Goal: Information Seeking & Learning: Learn about a topic

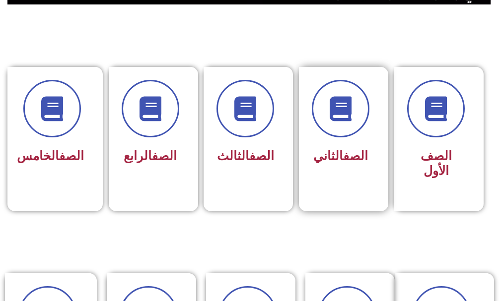
scroll to position [298, 0]
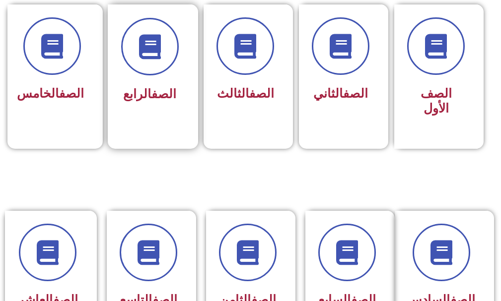
click at [164, 72] on div at bounding box center [150, 47] width 58 height 58
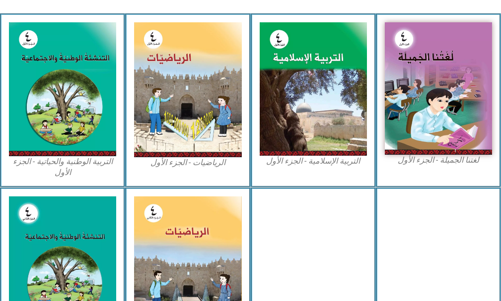
scroll to position [298, 0]
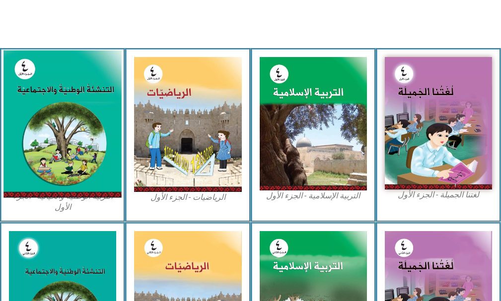
click at [62, 120] on img at bounding box center [62, 124] width 118 height 147
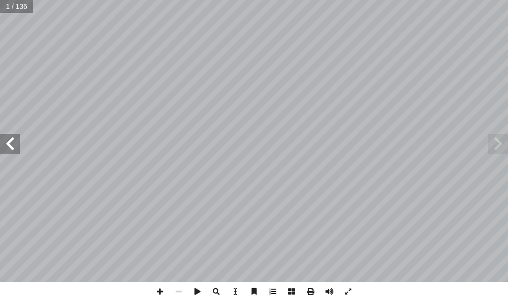
click at [16, 144] on span at bounding box center [10, 144] width 20 height 20
click at [14, 146] on span at bounding box center [10, 144] width 20 height 20
click at [13, 143] on span at bounding box center [10, 144] width 20 height 20
click at [4, 4] on input "text" at bounding box center [19, 6] width 39 height 13
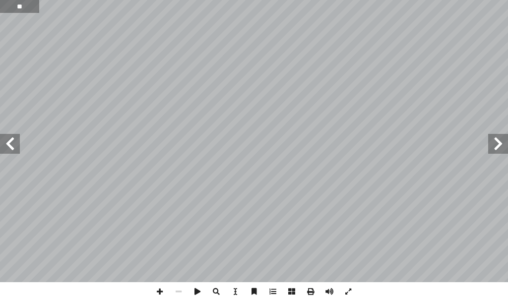
click at [57, 3] on div "٤ ١ ؟ َ خرين � ��ا ُ حترم ٔ ا َ كيف : ِ م � ل َ ع � الت ُ ج ِ وات َ ن . َ خرين …" at bounding box center [254, 150] width 508 height 301
type input "**"
click at [14, 139] on span at bounding box center [10, 144] width 20 height 20
click at [9, 144] on span at bounding box center [10, 144] width 20 height 20
click at [4, 146] on span at bounding box center [10, 144] width 20 height 20
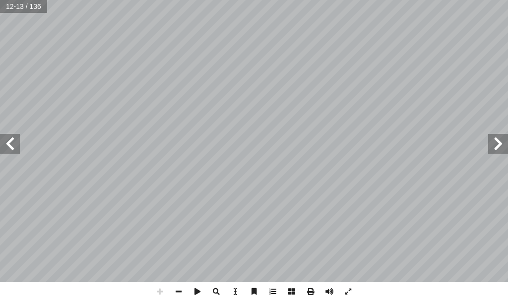
click at [4, 143] on span at bounding box center [10, 144] width 20 height 20
click at [4, 141] on span at bounding box center [10, 144] width 20 height 20
click at [16, 150] on span at bounding box center [10, 144] width 20 height 20
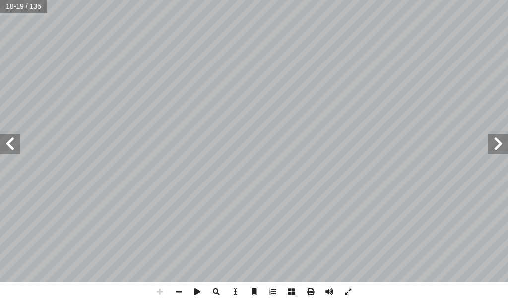
click at [16, 150] on span at bounding box center [10, 144] width 20 height 20
drag, startPoint x: 16, startPoint y: 150, endPoint x: 11, endPoint y: 135, distance: 15.7
click at [15, 145] on span at bounding box center [10, 144] width 20 height 20
click at [177, 288] on span at bounding box center [178, 291] width 19 height 19
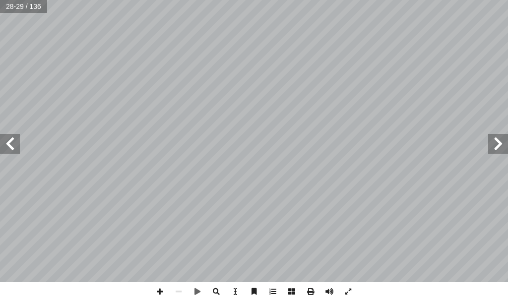
click at [8, 142] on span at bounding box center [10, 144] width 20 height 20
click at [9, 142] on span at bounding box center [10, 144] width 20 height 20
click at [5, 141] on span at bounding box center [10, 144] width 20 height 20
click at [10, 146] on span at bounding box center [10, 144] width 20 height 20
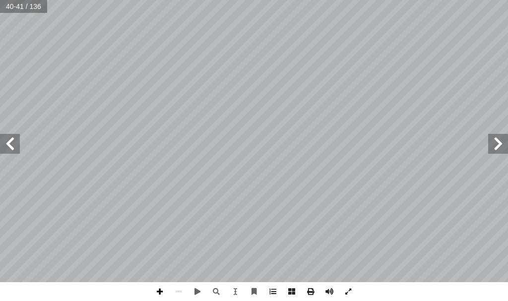
click at [161, 292] on span at bounding box center [159, 291] width 19 height 19
click at [5, 142] on span at bounding box center [10, 144] width 20 height 20
click at [229, 0] on html "الصفحة الرئيسية الصف الأول الصف الثاني الصف الثالث الصف الرابع الصف الخامس الصف…" at bounding box center [254, 33] width 508 height 67
click at [162, 294] on span at bounding box center [159, 291] width 19 height 19
click at [160, 293] on span at bounding box center [159, 291] width 19 height 19
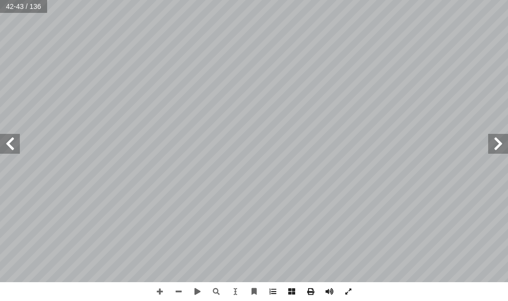
click at [19, 149] on span at bounding box center [10, 144] width 20 height 20
click at [504, 144] on span at bounding box center [498, 144] width 20 height 20
click at [501, 153] on div "يون، ُ ع ْ ها ال ْ ن ِ م َ ل ِّ ك َ ش ُ ن ِ ل َ رار ْ ز أ � ْ ال ِ ة َ ق َ ع ْ …" at bounding box center [254, 141] width 508 height 282
click at [493, 143] on span at bounding box center [498, 144] width 20 height 20
click at [498, 140] on span at bounding box center [498, 144] width 20 height 20
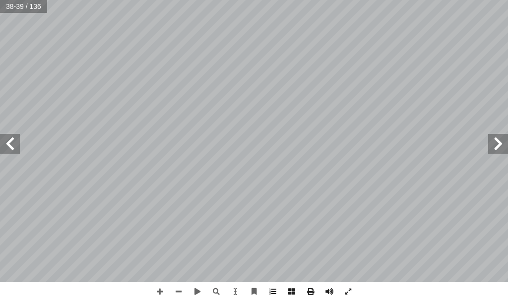
click at [496, 143] on span at bounding box center [498, 144] width 20 height 20
click at [496, 144] on span at bounding box center [498, 144] width 20 height 20
click at [498, 145] on span at bounding box center [498, 144] width 20 height 20
click at [492, 141] on span at bounding box center [498, 144] width 20 height 20
click at [8, 149] on span at bounding box center [10, 144] width 20 height 20
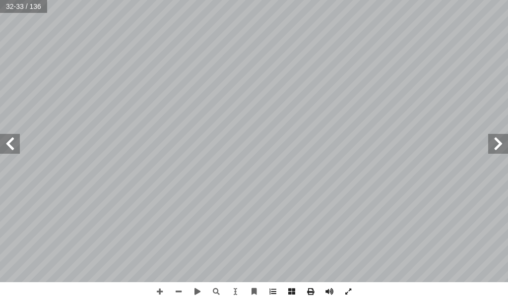
click at [25, 142] on div "٢٨ َ حياة ُ طال َ ي ٍ ق َ سب ُ م ٍ حكم ْ عن � ها تنم َ بديت ٔ راء التي ا � من ا…" at bounding box center [254, 141] width 508 height 282
drag, startPoint x: 16, startPoint y: 142, endPoint x: 7, endPoint y: 149, distance: 11.7
click at [7, 149] on div "٢٨ َ حياة ُ طال َ ي ٍ ق َ سب ُ م ٍ حكم ْ عن � ها تنم َ بديت ٔ راء التي ا � من ا…" at bounding box center [254, 141] width 508 height 282
click at [13, 149] on span at bounding box center [10, 144] width 20 height 20
click at [9, 147] on span at bounding box center [10, 144] width 20 height 20
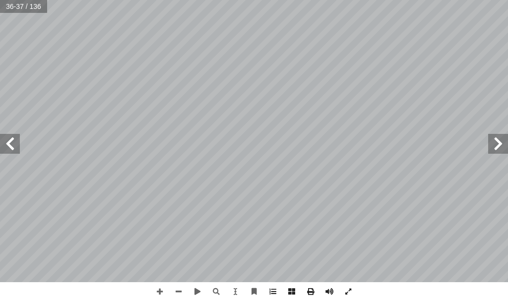
click at [493, 138] on span at bounding box center [498, 144] width 20 height 20
